Goal: Task Accomplishment & Management: Manage account settings

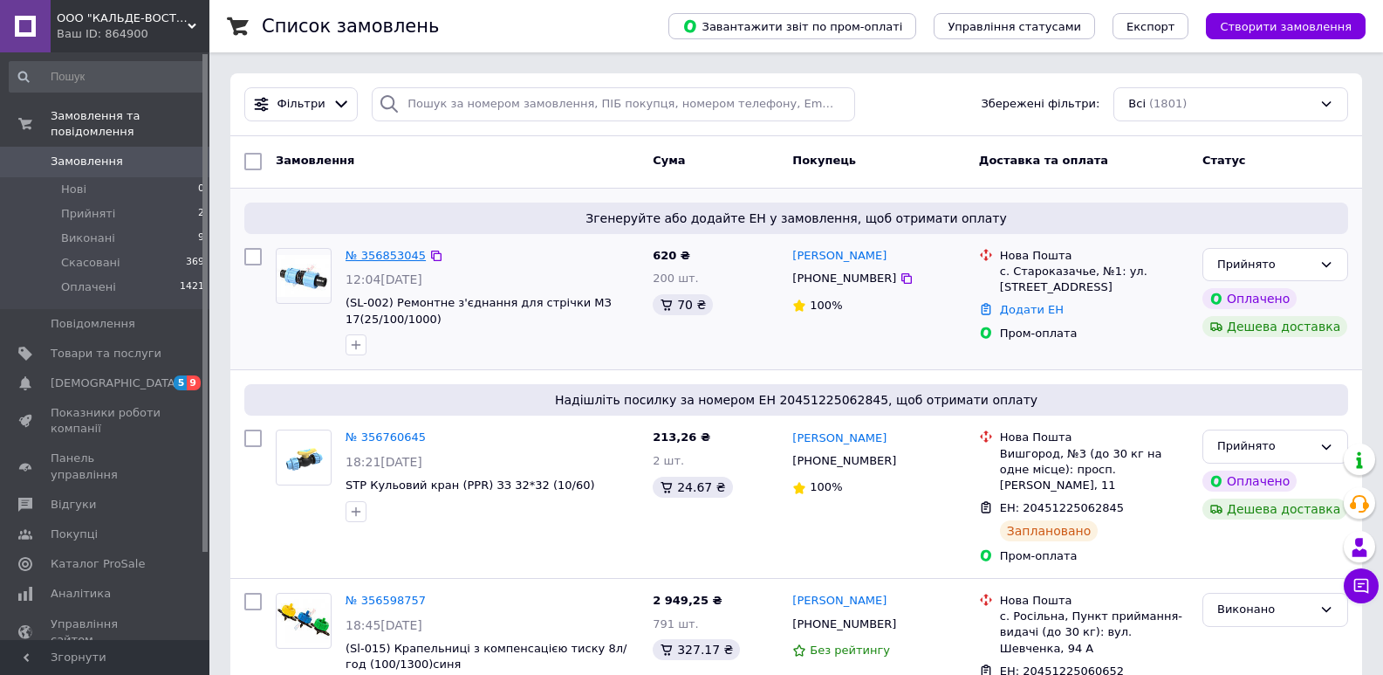
click at [374, 253] on link "№ 356853045" at bounding box center [386, 255] width 80 height 13
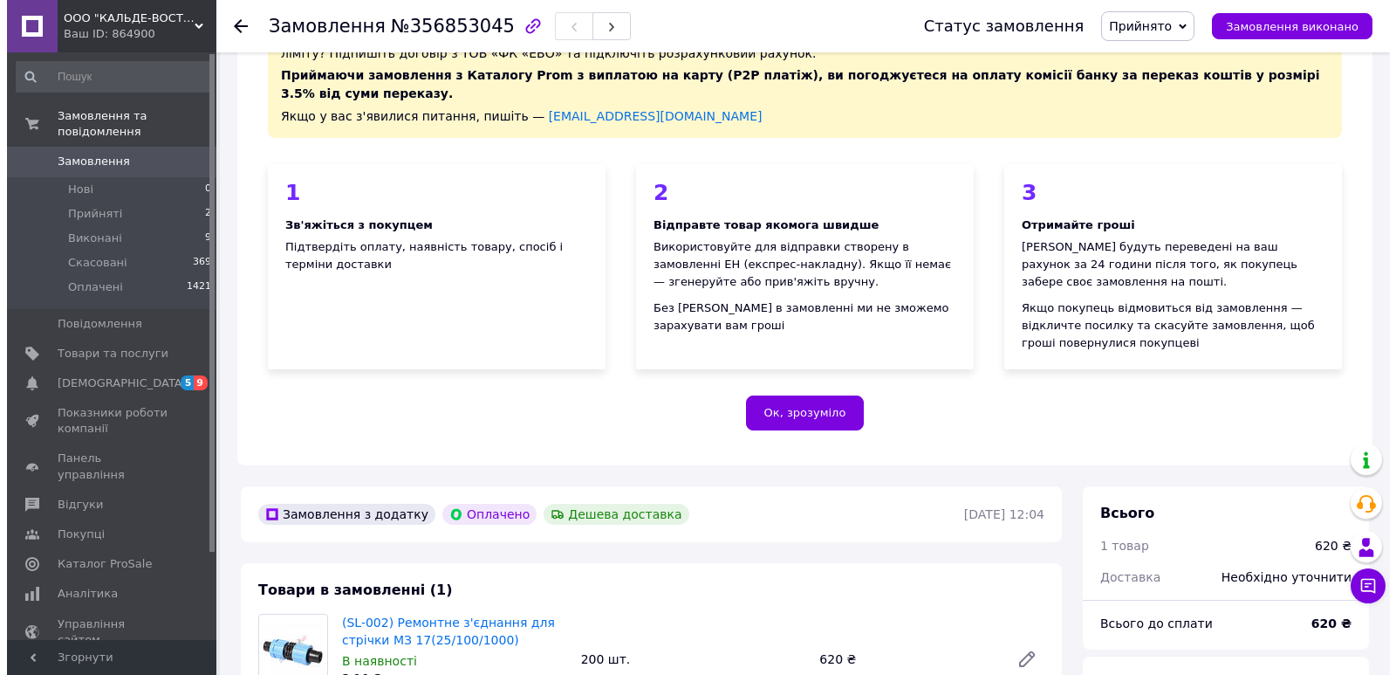
scroll to position [436, 0]
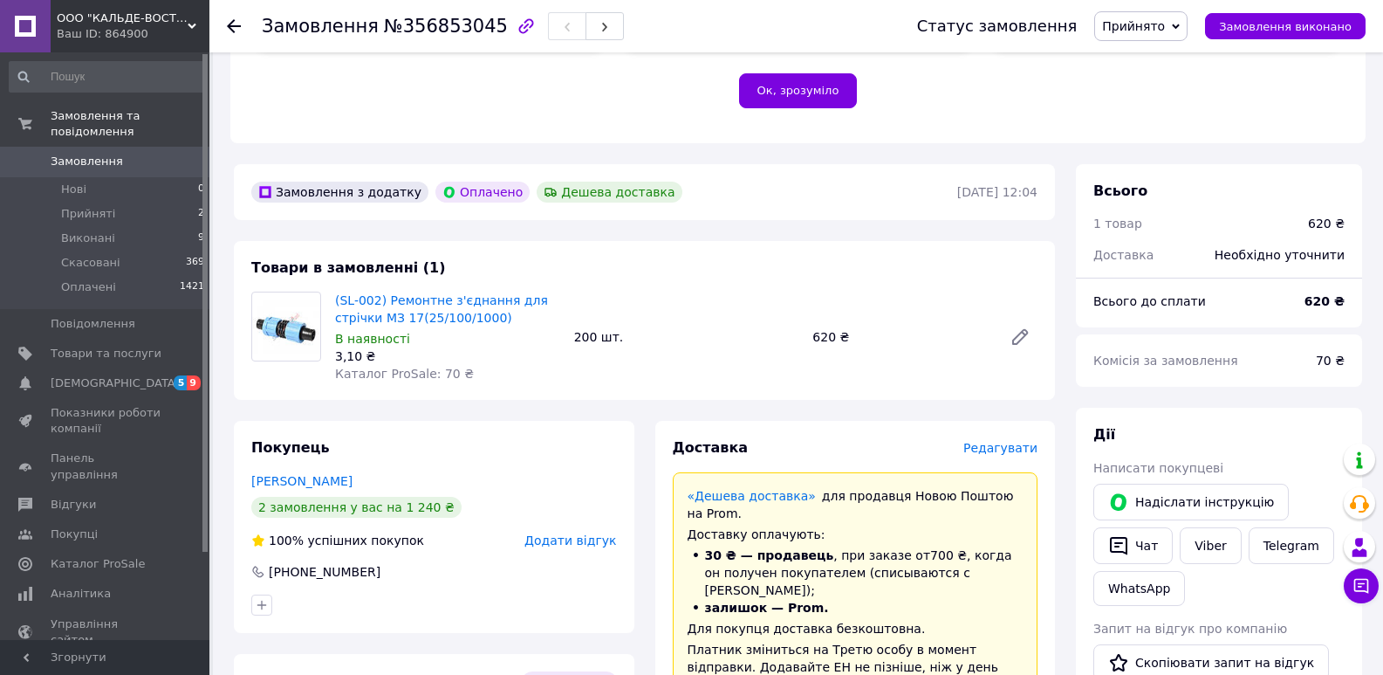
click at [1024, 441] on span "Редагувати" at bounding box center [1000, 448] width 74 height 14
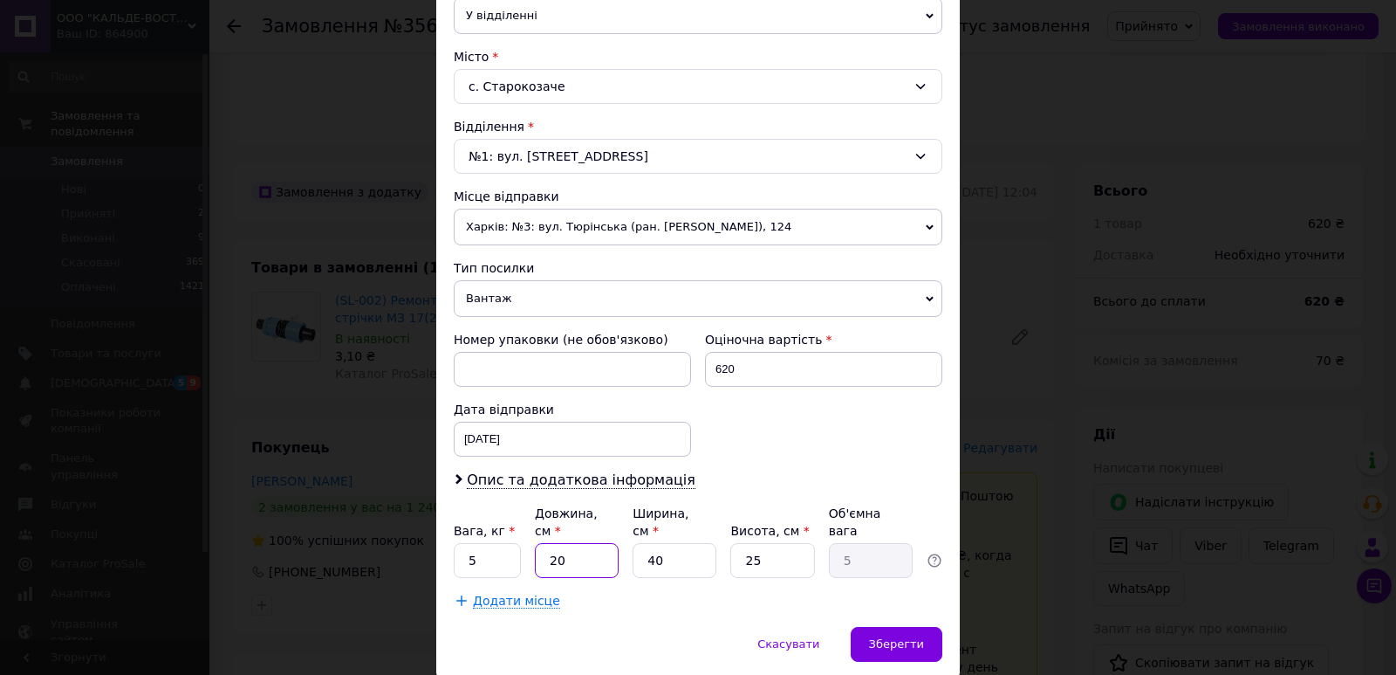
click at [586, 543] on input "20" at bounding box center [577, 560] width 84 height 35
type input "2"
type input "0.5"
type input "4"
type input "1"
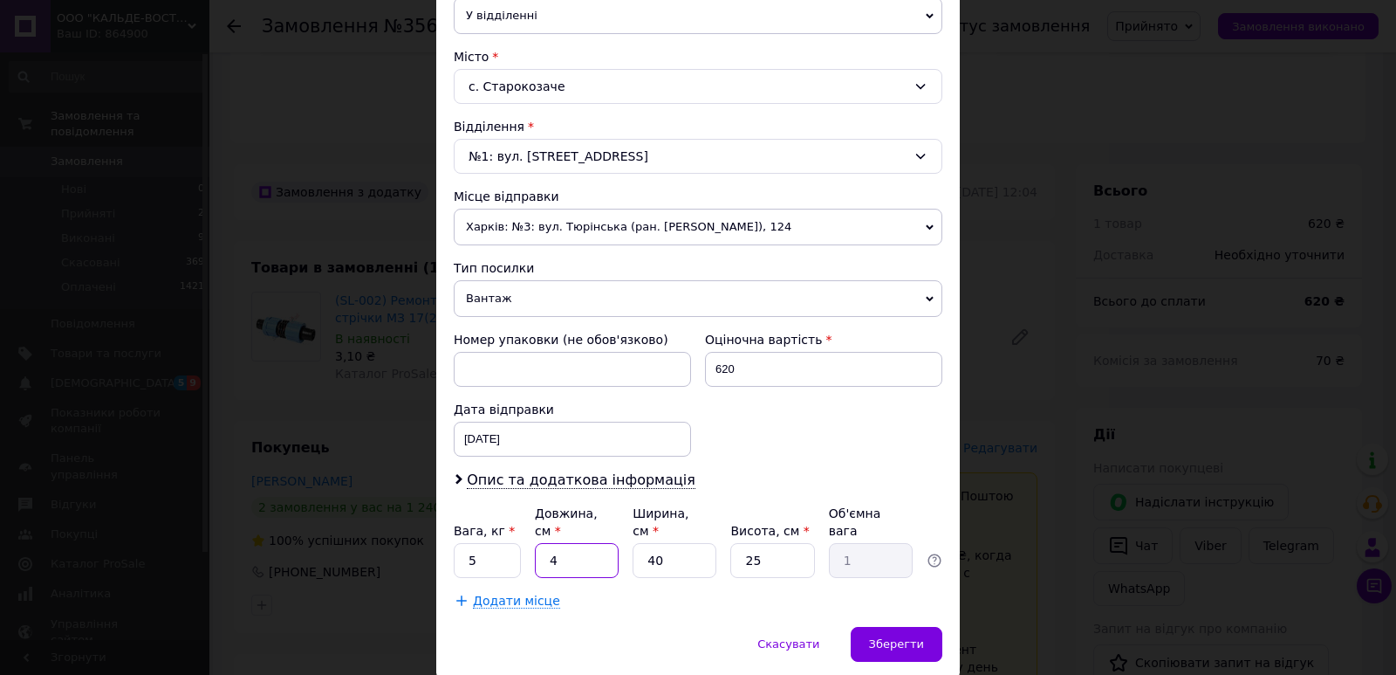
type input "40"
type input "10"
type input "40"
click at [483, 543] on input "5" at bounding box center [487, 560] width 67 height 35
click at [470, 551] on input "36" at bounding box center [487, 560] width 67 height 35
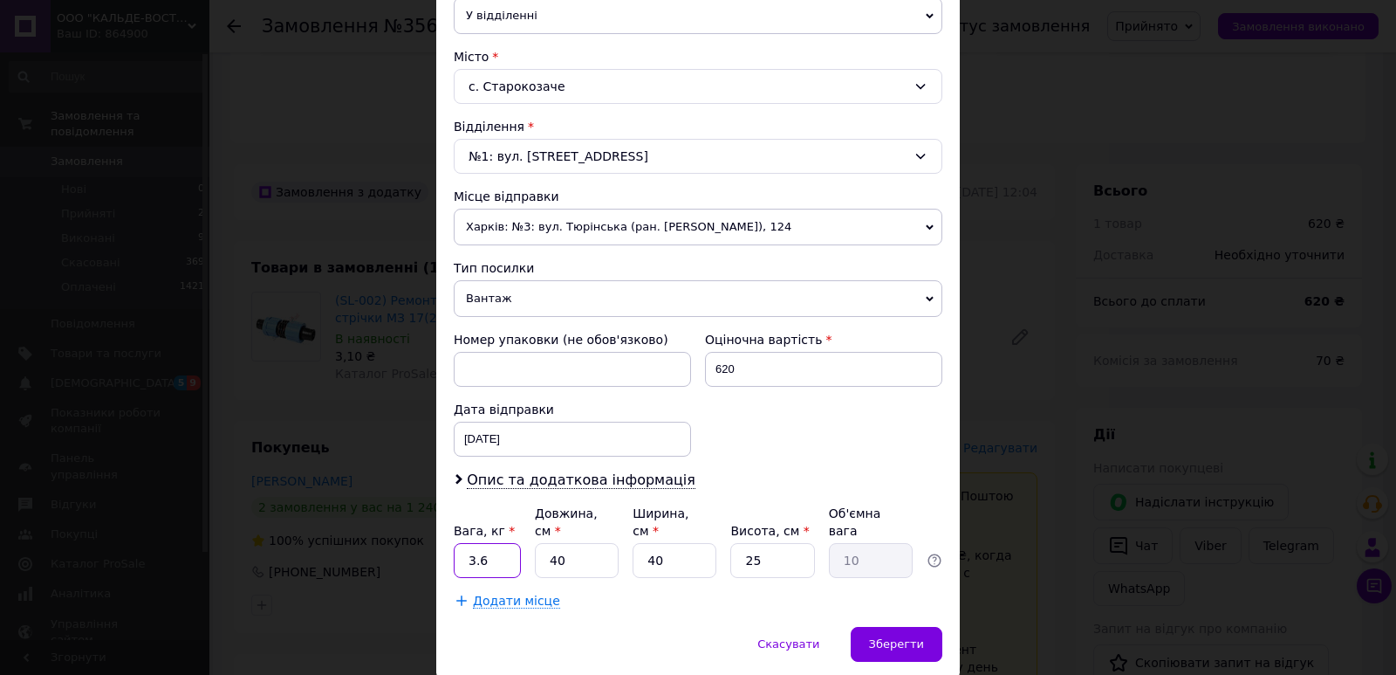
type input "3.6"
click at [682, 543] on input "40" at bounding box center [675, 560] width 84 height 35
type input "4"
type input "1"
type input "3"
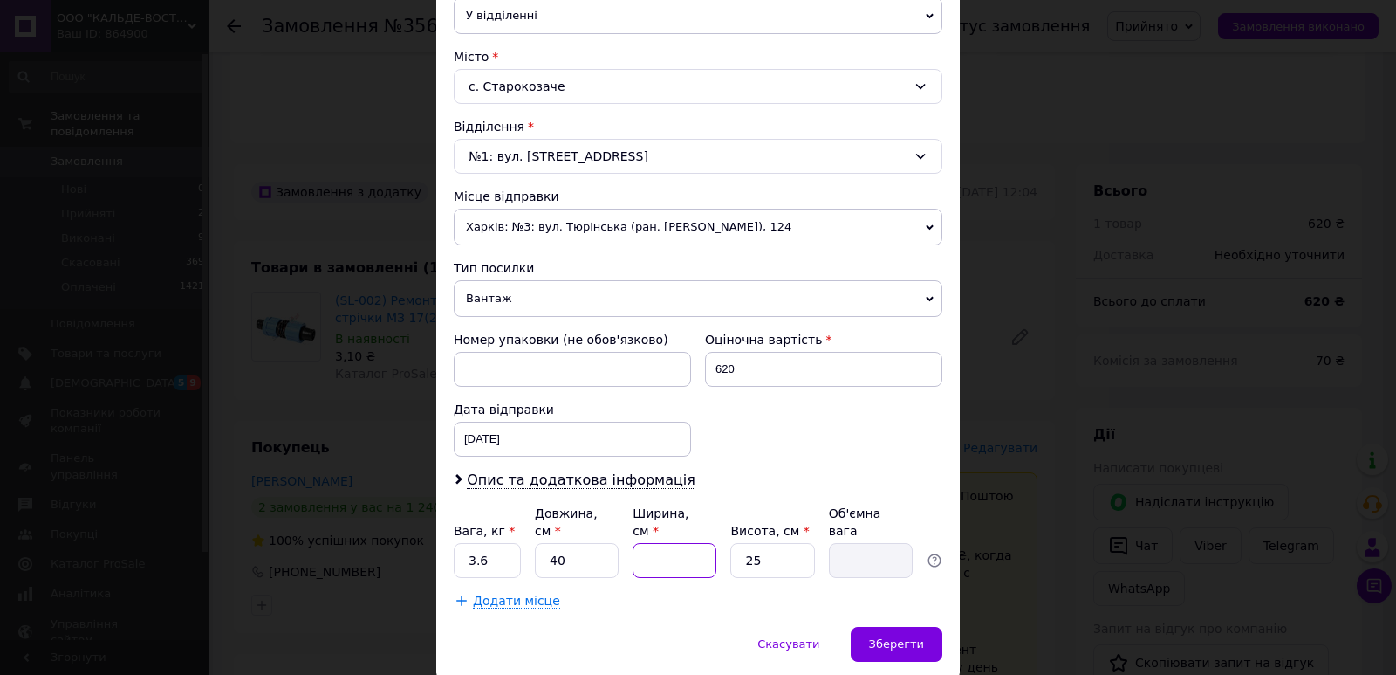
type input "0.75"
type input "30"
type input "7.5"
type input "30"
click at [782, 543] on input "25" at bounding box center [772, 560] width 84 height 35
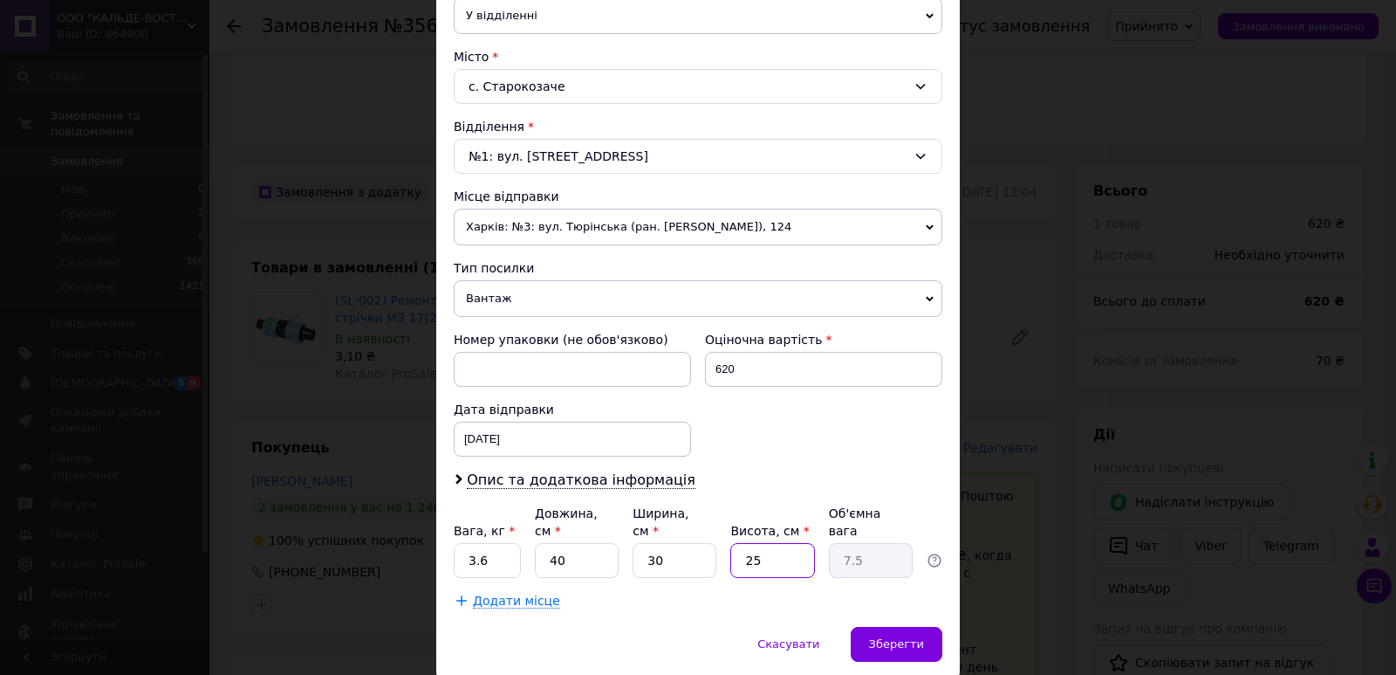
type input "2"
type input "0.6"
type input "1"
type input "0.3"
type input "15"
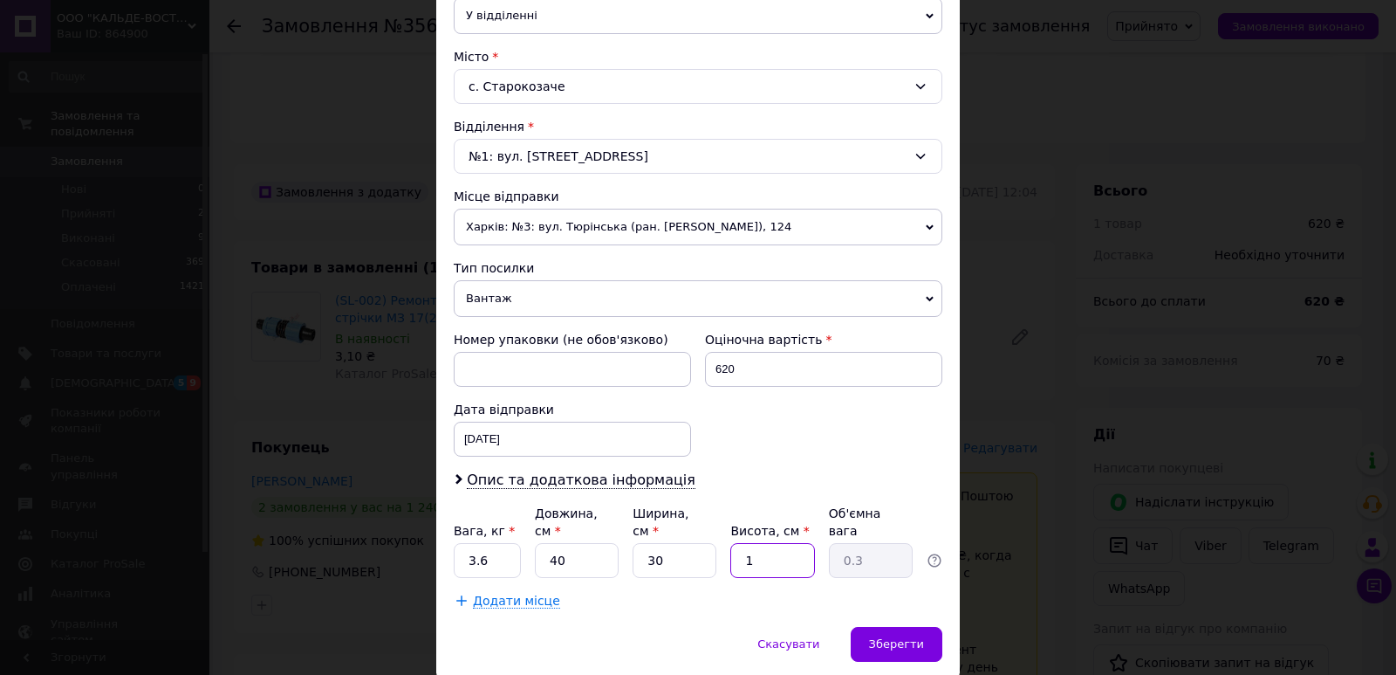
type input "4.5"
type input "15"
click at [891, 627] on div "Зберегти" at bounding box center [897, 644] width 92 height 35
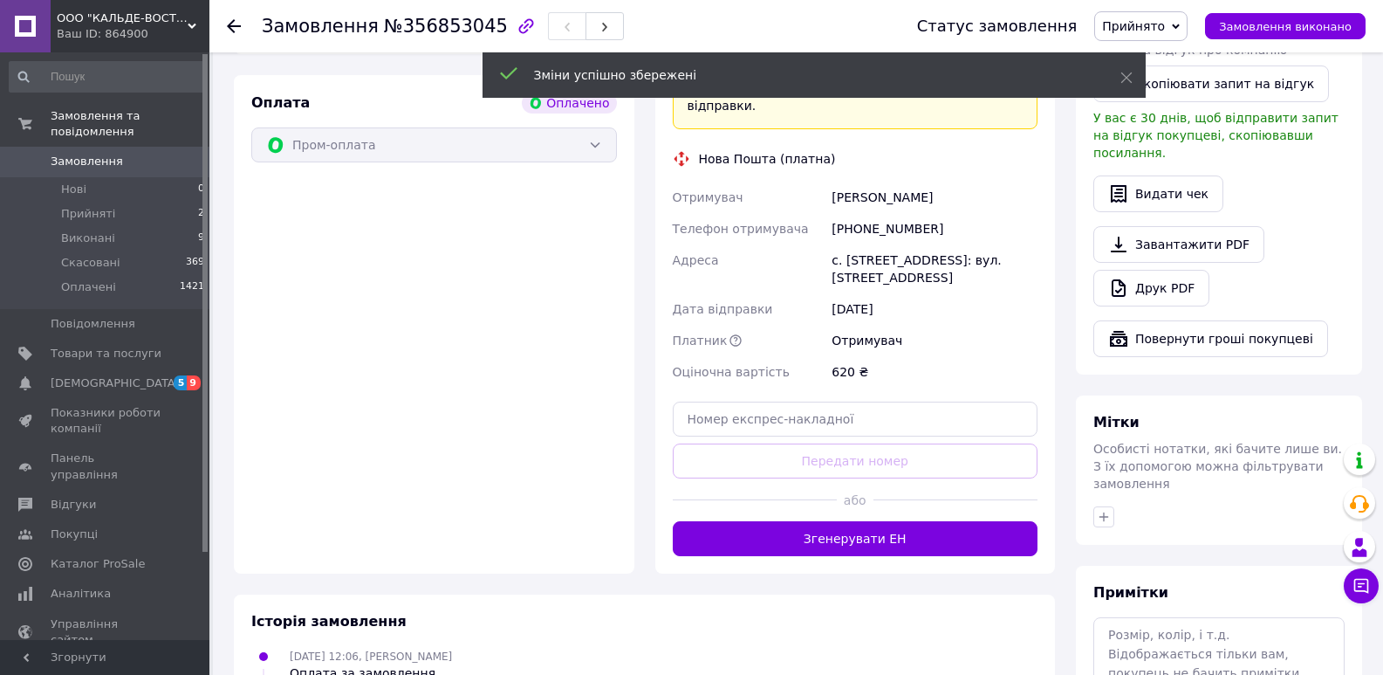
scroll to position [1047, 0]
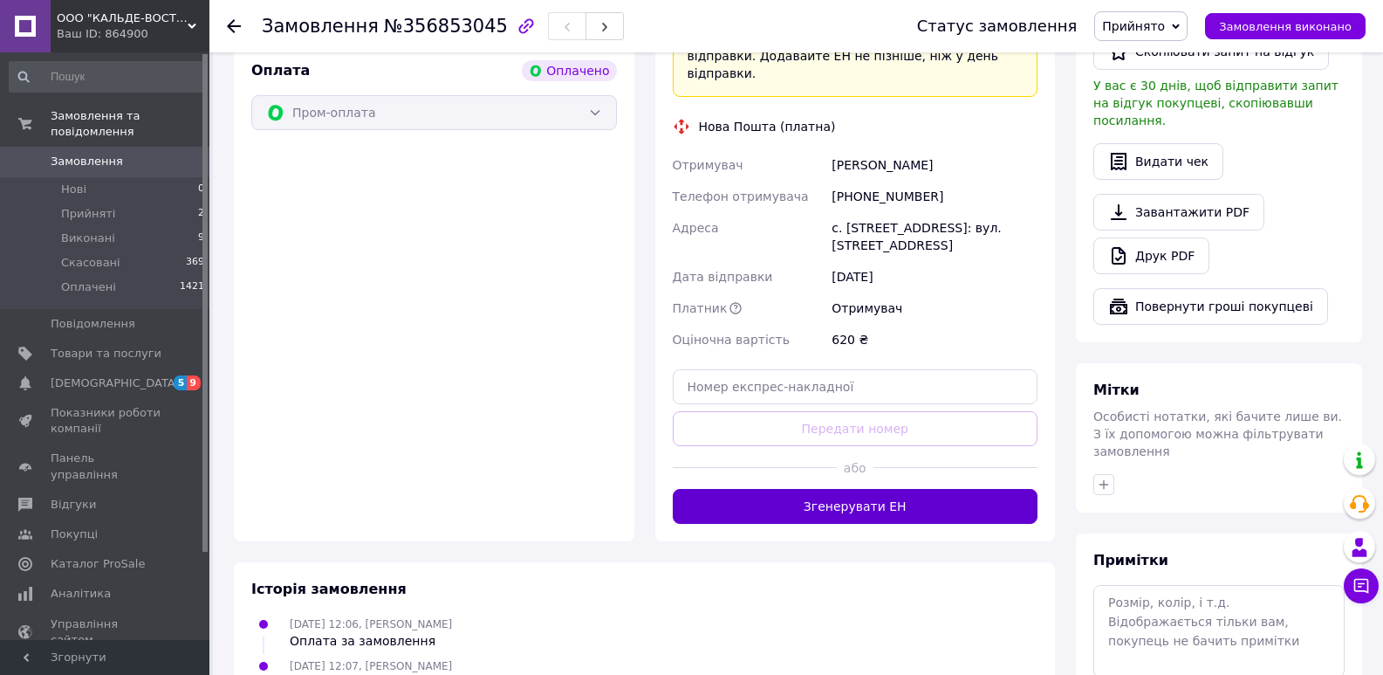
click at [897, 489] on button "Згенерувати ЕН" at bounding box center [856, 506] width 366 height 35
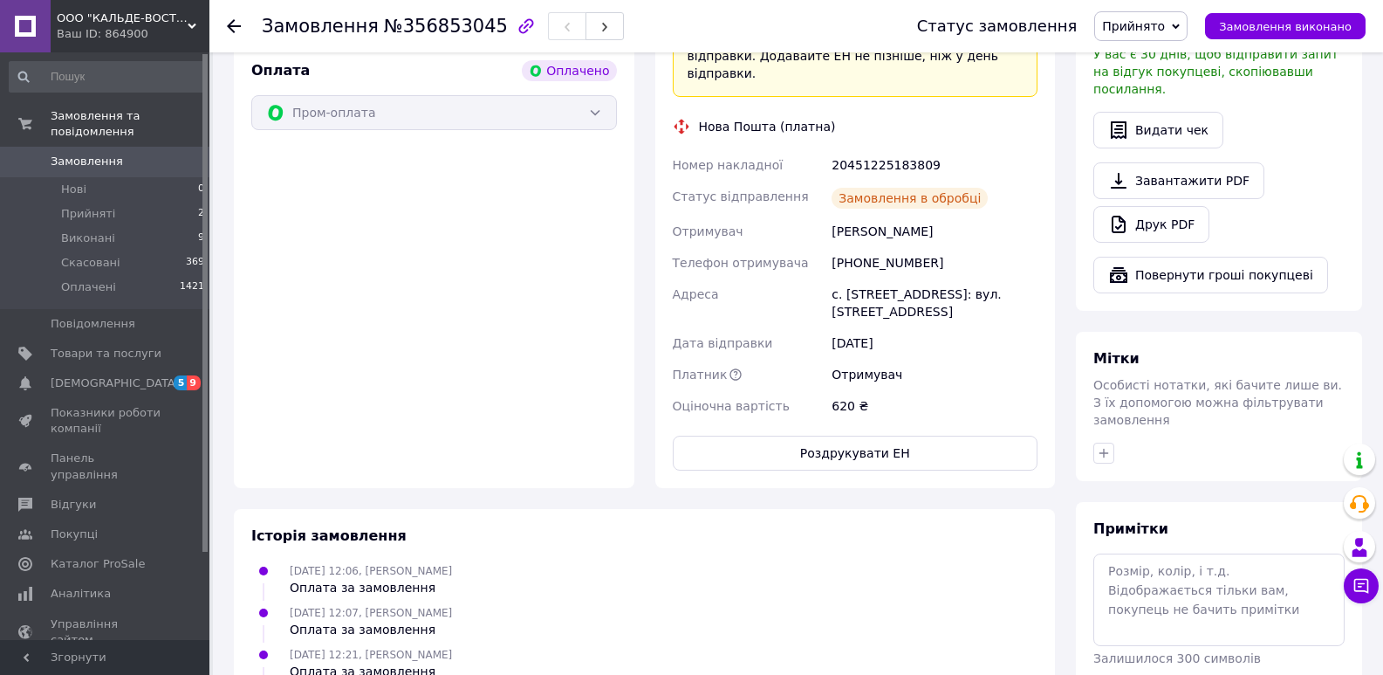
scroll to position [251, 0]
click at [873, 435] on button "Роздрукувати ЕН" at bounding box center [856, 452] width 366 height 35
click at [1180, 27] on icon at bounding box center [1176, 26] width 8 height 5
click at [1175, 54] on li "Виконано" at bounding box center [1141, 61] width 92 height 26
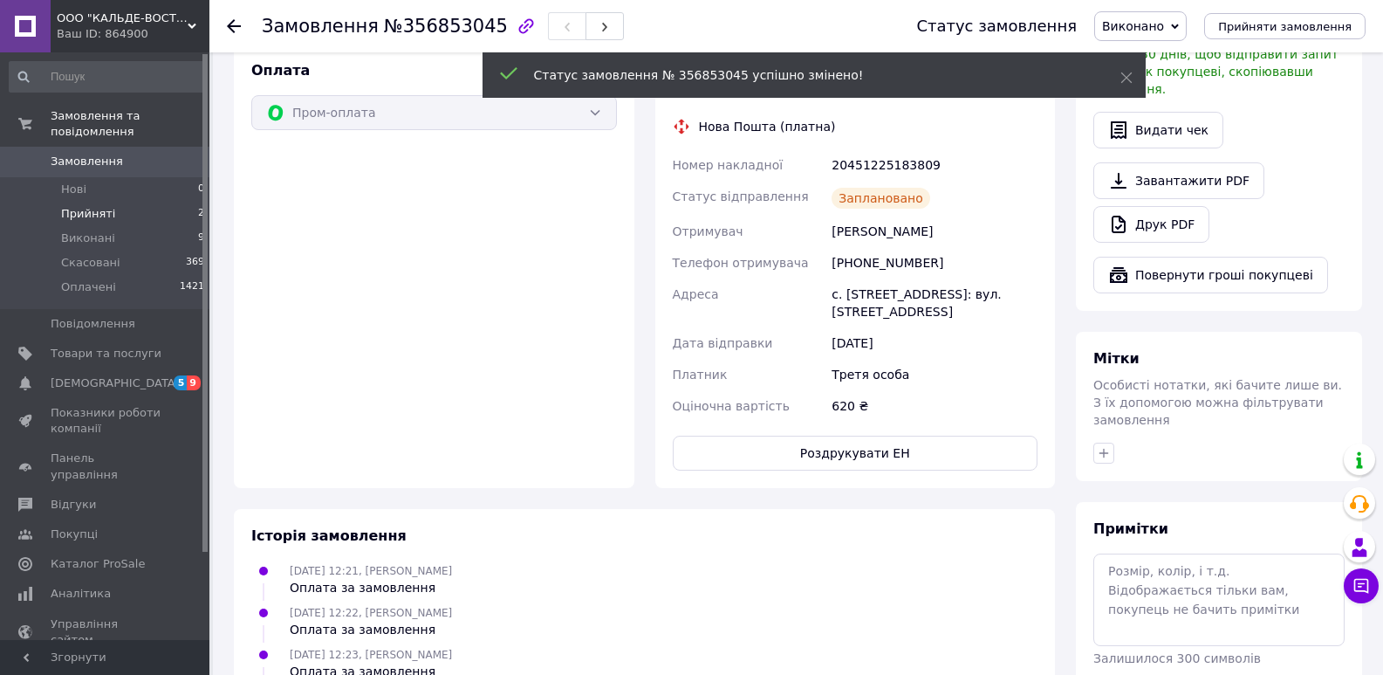
click at [147, 202] on li "Прийняті 2" at bounding box center [107, 214] width 215 height 24
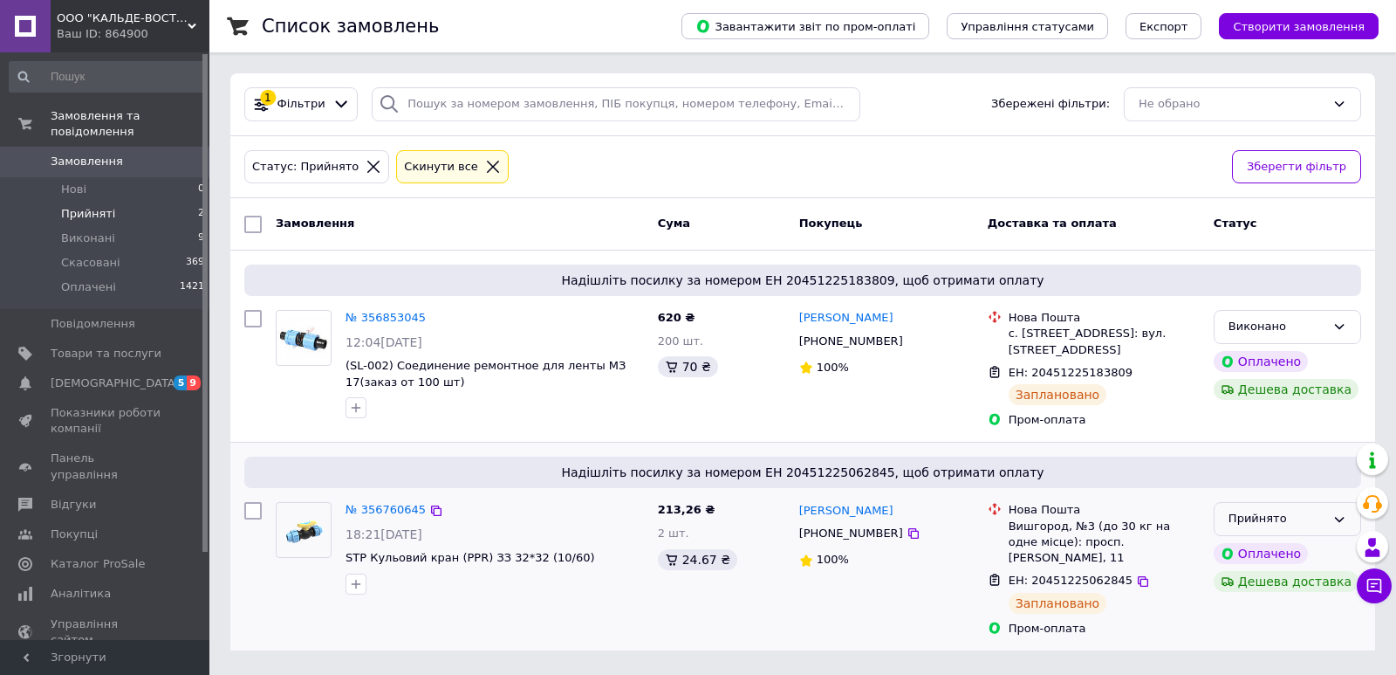
click at [1339, 523] on icon at bounding box center [1339, 519] width 14 height 14
click at [1252, 558] on li "Виконано" at bounding box center [1288, 555] width 146 height 32
